Goal: Check status: Check status

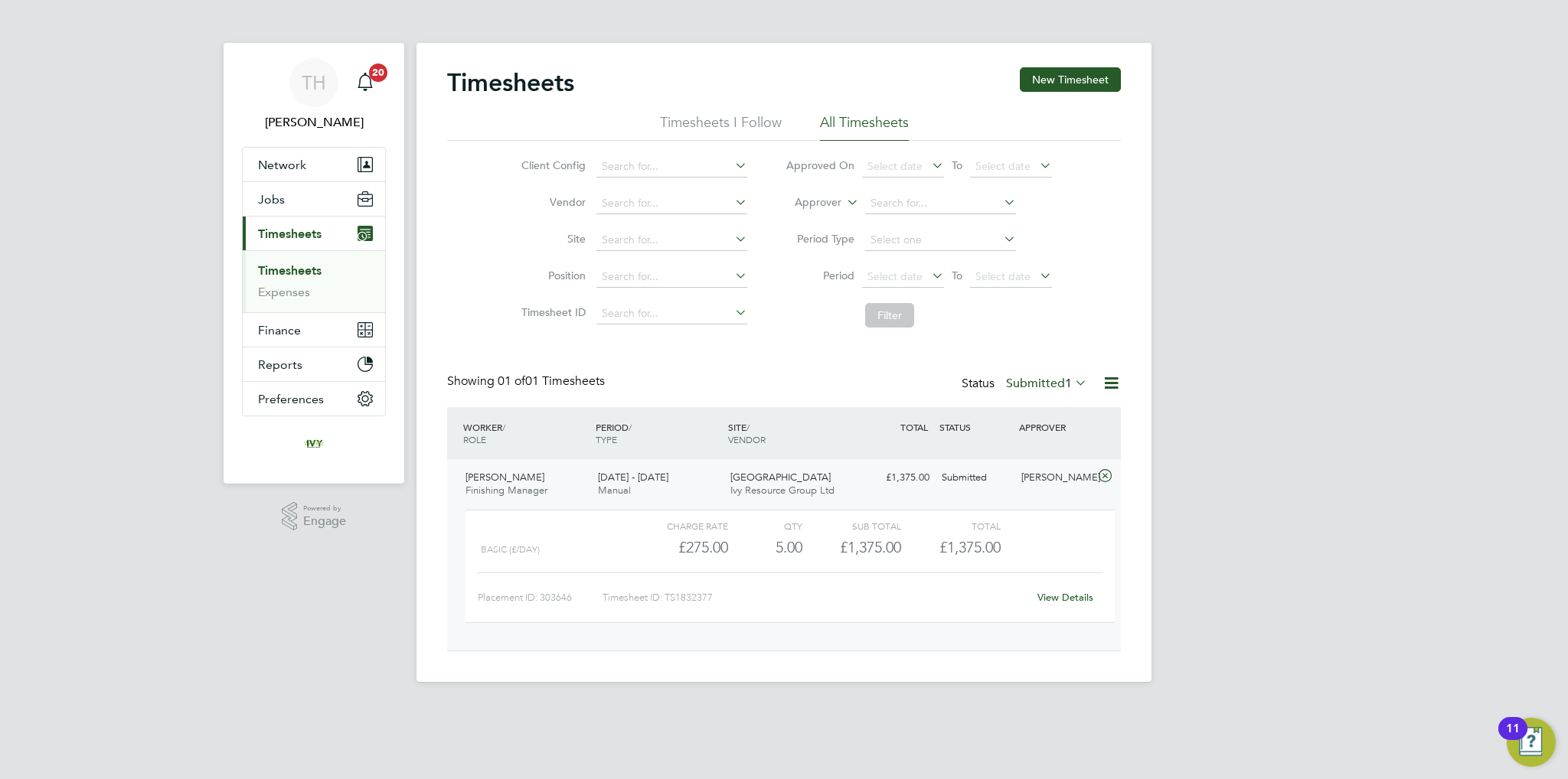
scroll to position [25, 149]
click at [308, 175] on button "Network" at bounding box center [313, 164] width 142 height 33
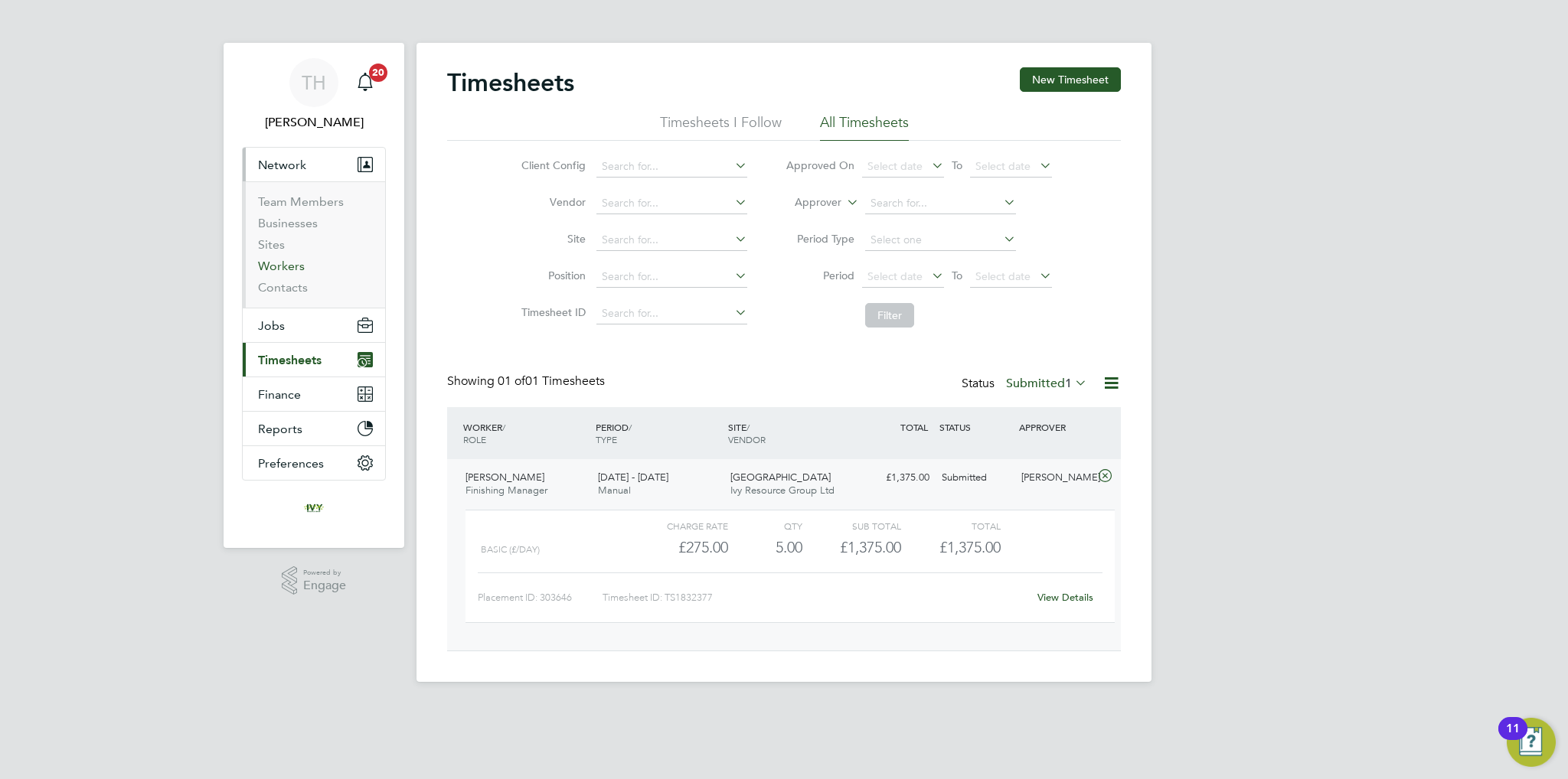
click at [285, 270] on link "Workers" at bounding box center [282, 266] width 47 height 15
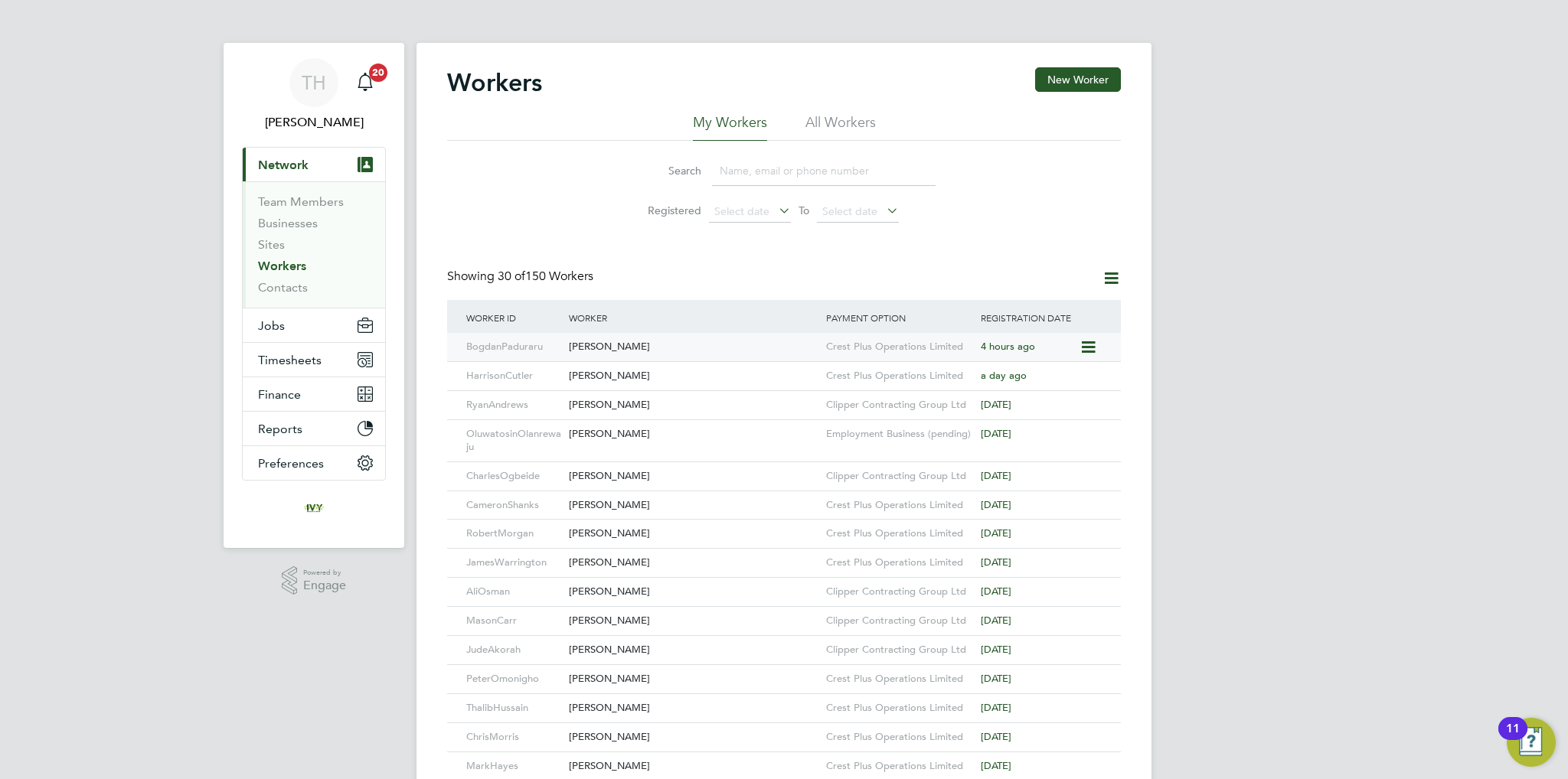
click at [745, 352] on div "[PERSON_NAME]" at bounding box center [693, 347] width 257 height 28
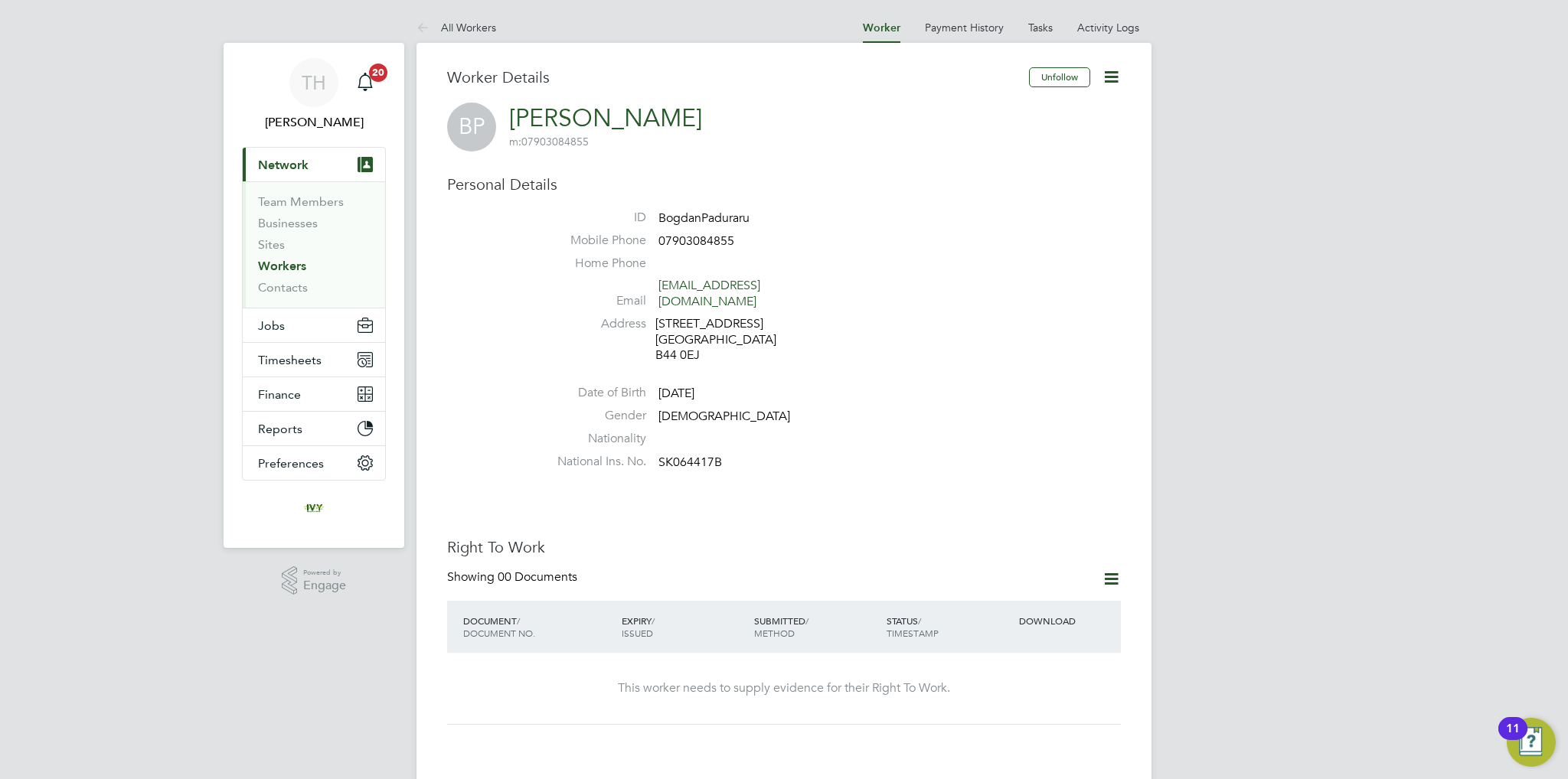
drag, startPoint x: 756, startPoint y: 121, endPoint x: 618, endPoint y: 148, distance: 140.6
click at [534, 124] on div "BP Bogdan Paduraru m: 07903084855" at bounding box center [784, 127] width 674 height 49
click at [656, 180] on h3 "Personal Details" at bounding box center [784, 184] width 674 height 20
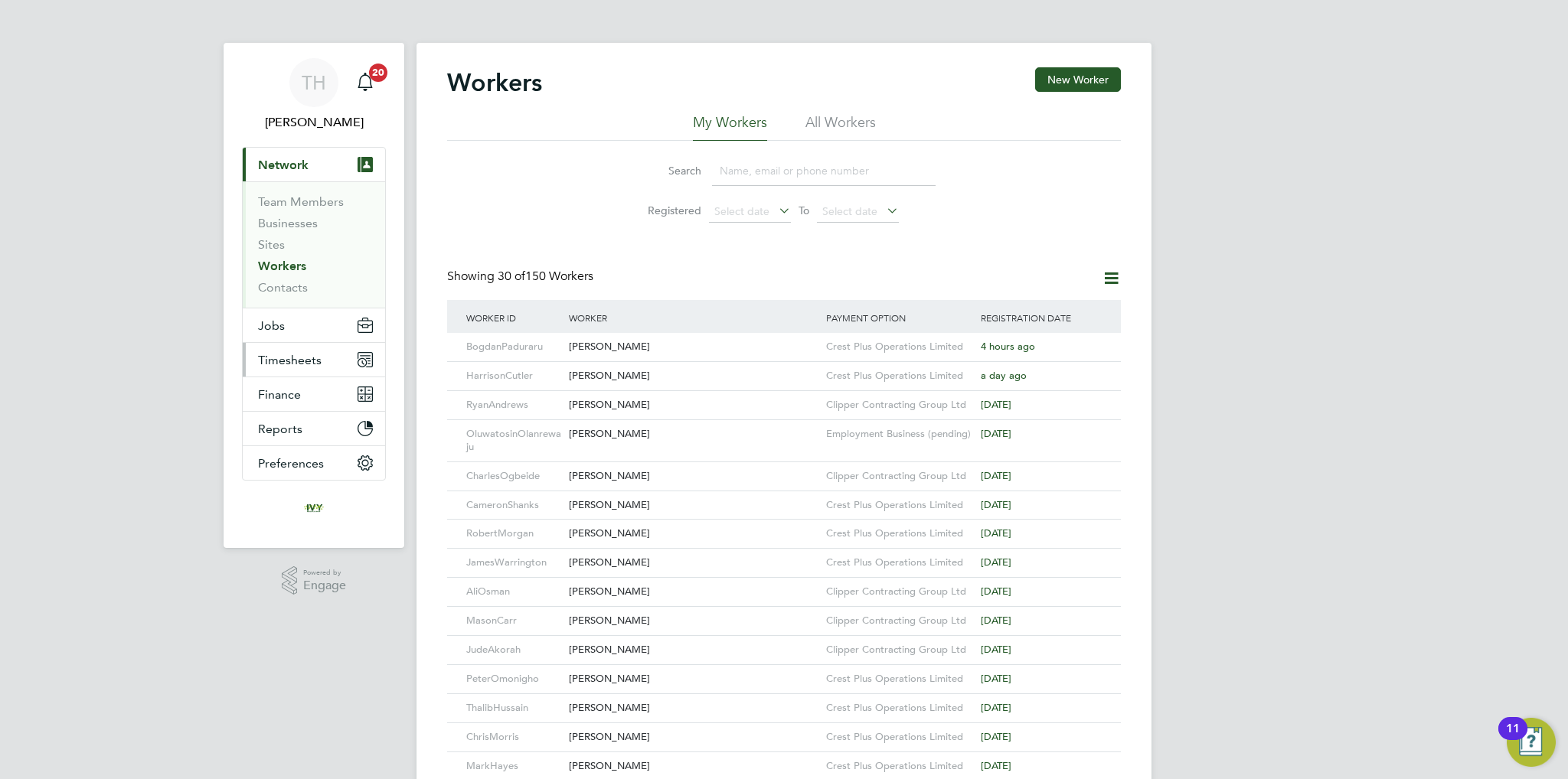
click at [282, 365] on span "Timesheets" at bounding box center [290, 360] width 64 height 15
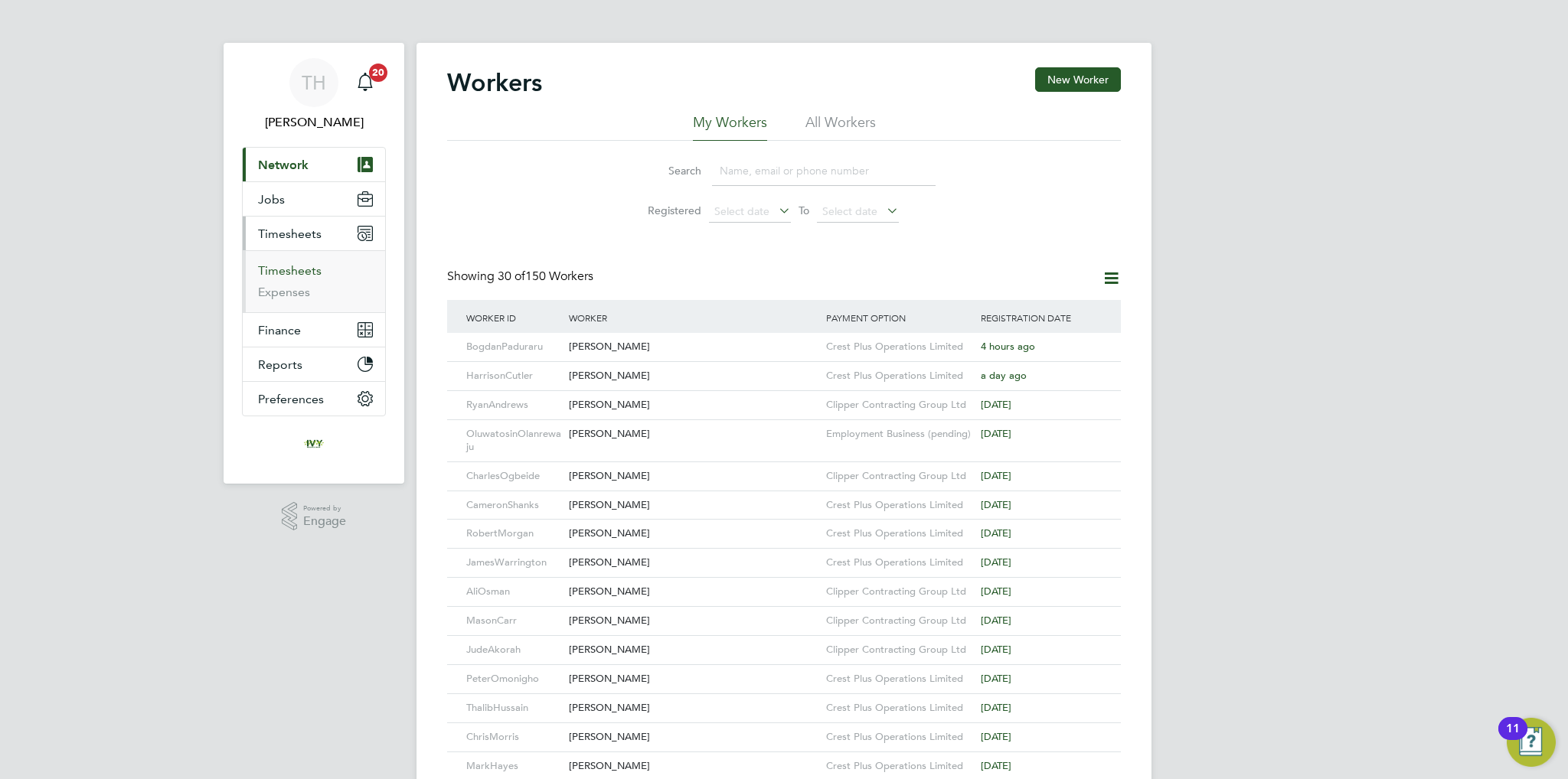
click at [294, 276] on link "Timesheets" at bounding box center [290, 271] width 64 height 15
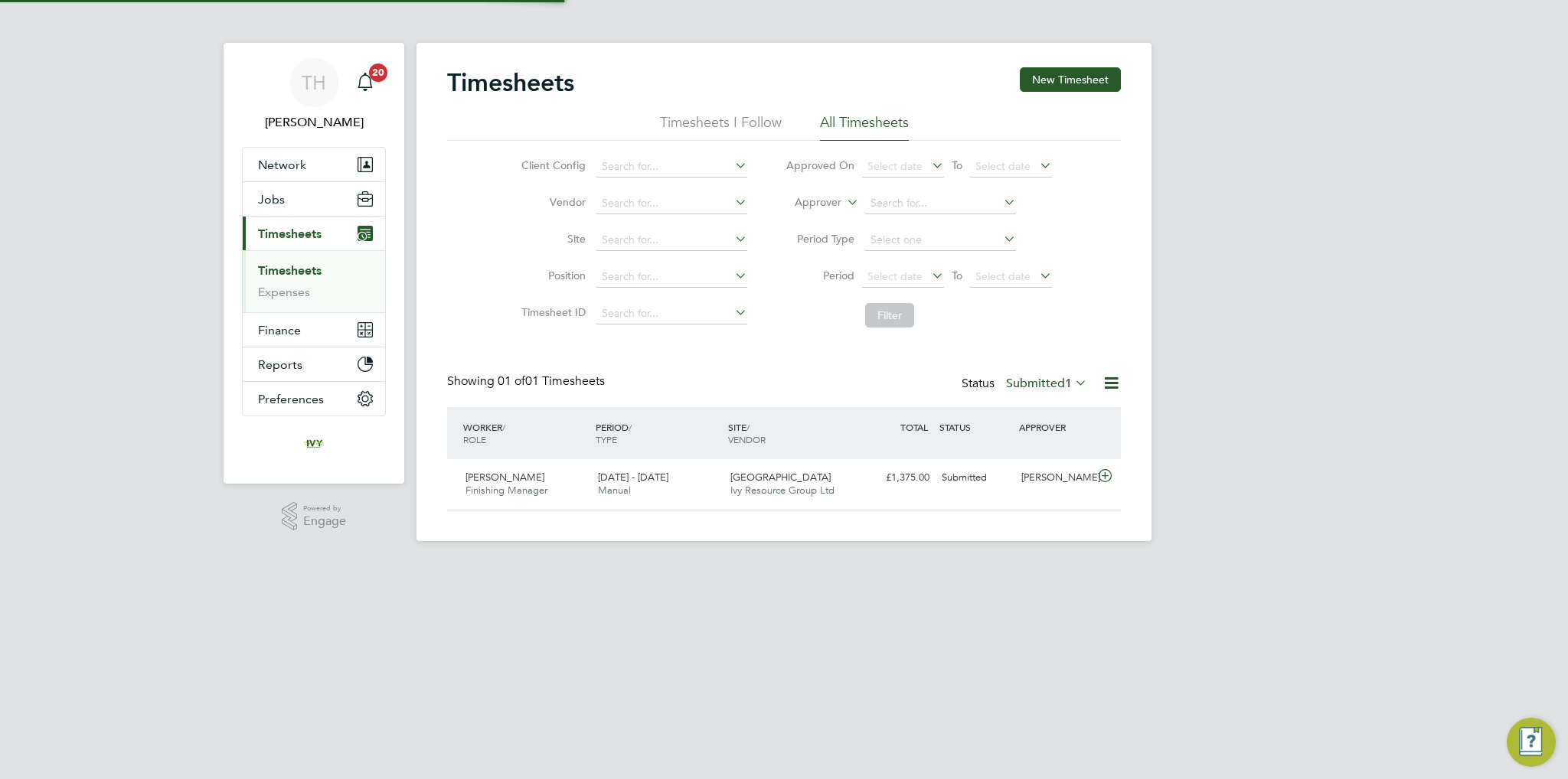
scroll to position [38, 133]
click at [1072, 379] on icon at bounding box center [1072, 383] width 0 height 22
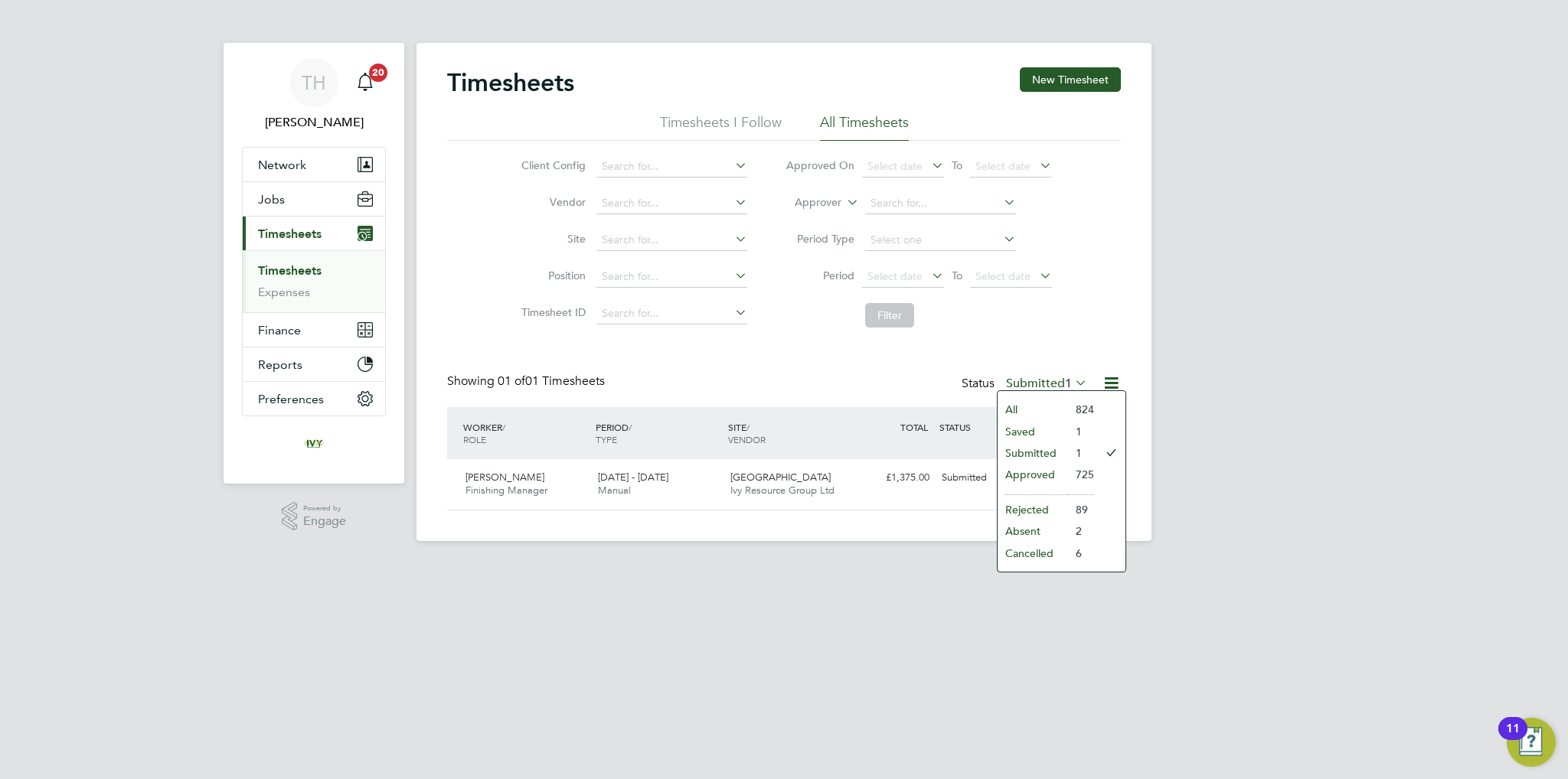
click at [1045, 449] on li "Submitted" at bounding box center [1032, 453] width 71 height 22
click at [1034, 387] on label "Submitted 1" at bounding box center [1046, 383] width 81 height 16
click at [1035, 445] on li "Submitted" at bounding box center [1032, 453] width 71 height 22
